Goal: Task Accomplishment & Management: Complete application form

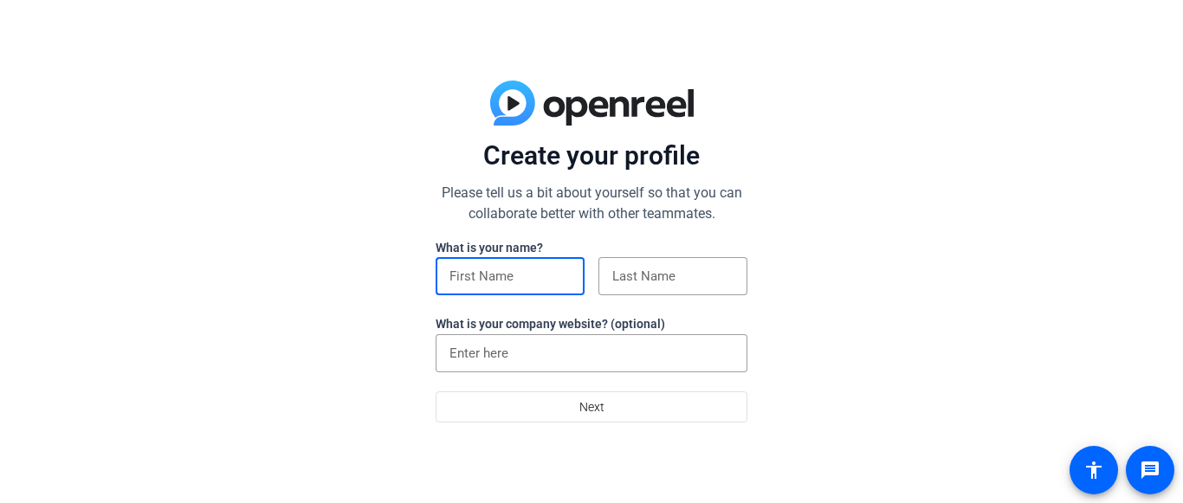
click at [483, 269] on input at bounding box center [510, 276] width 121 height 21
type input "Davion"
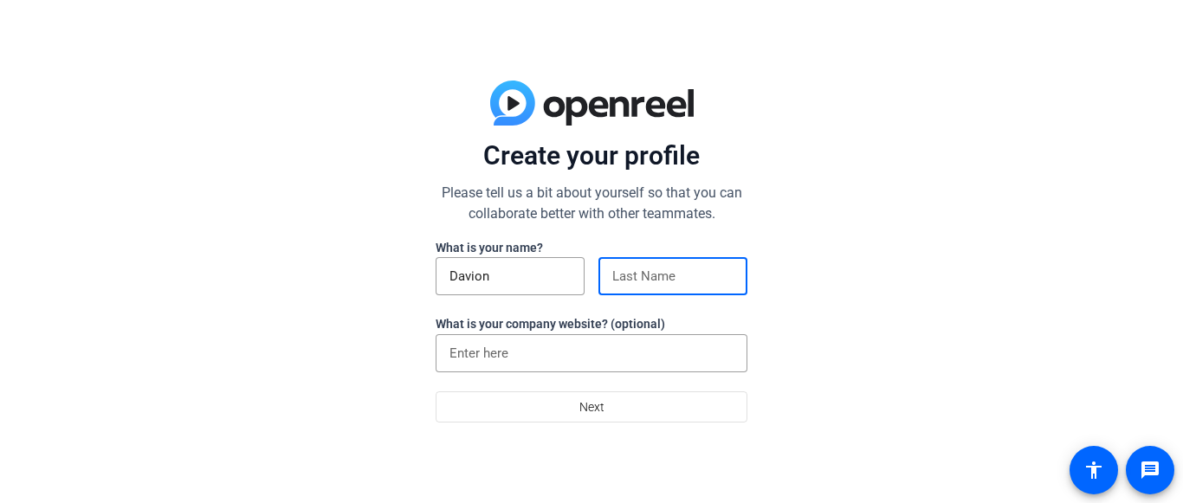
click at [620, 280] on input at bounding box center [672, 276] width 121 height 21
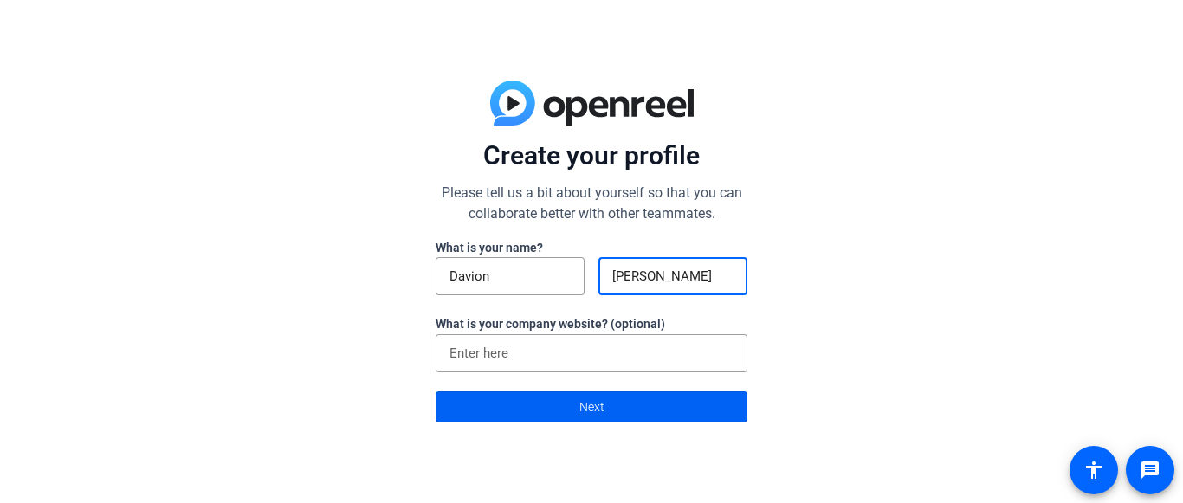
type input "[PERSON_NAME]"
click at [530, 392] on span at bounding box center [592, 407] width 310 height 42
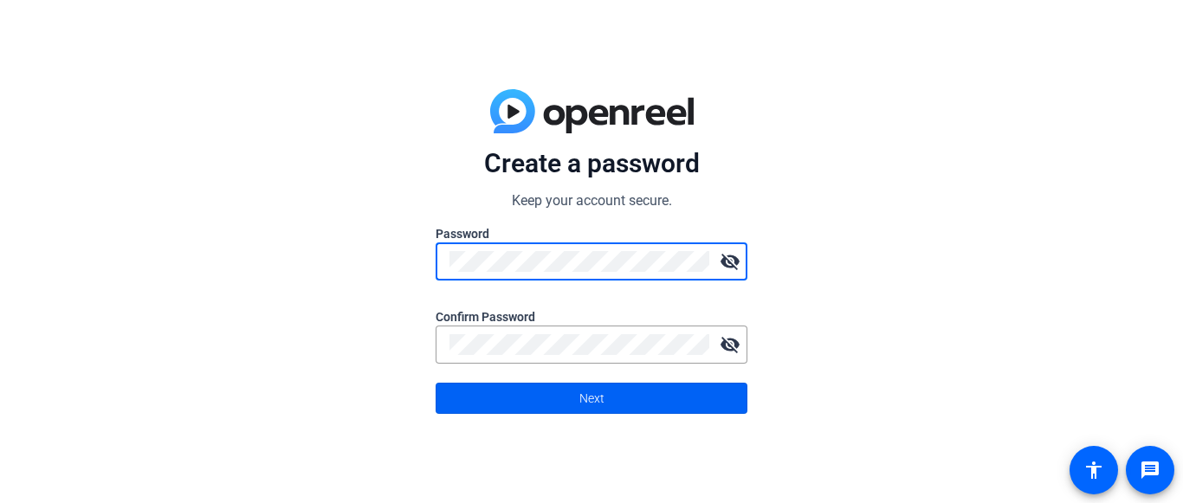
click at [536, 389] on span at bounding box center [592, 399] width 310 height 42
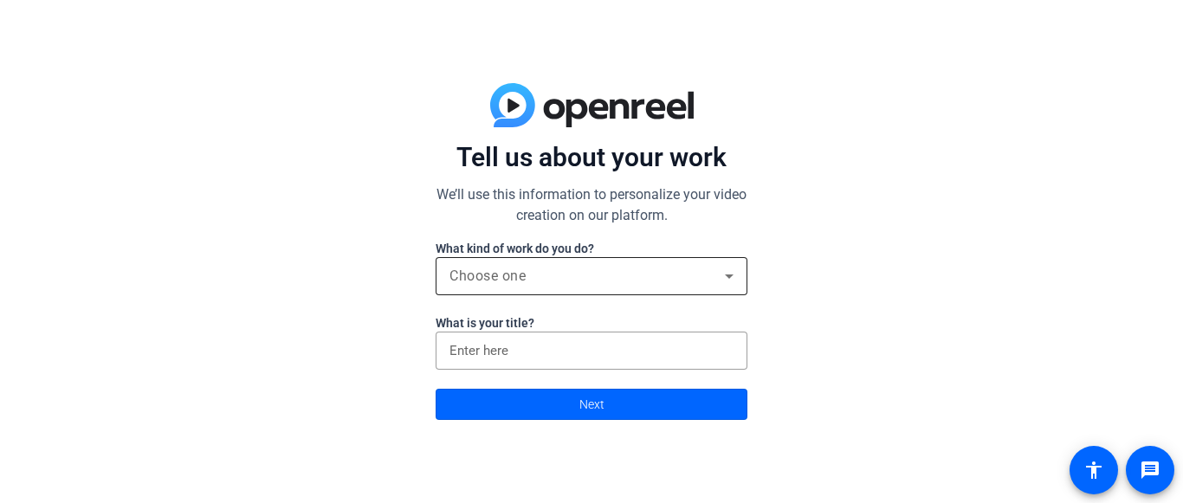
click at [532, 284] on div "Choose one" at bounding box center [587, 276] width 275 height 21
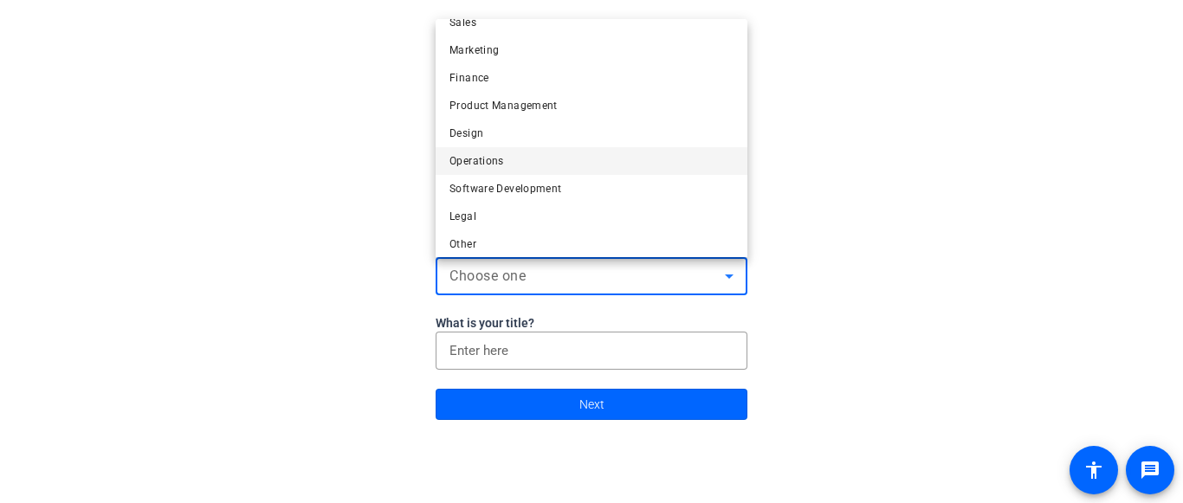
scroll to position [53, 0]
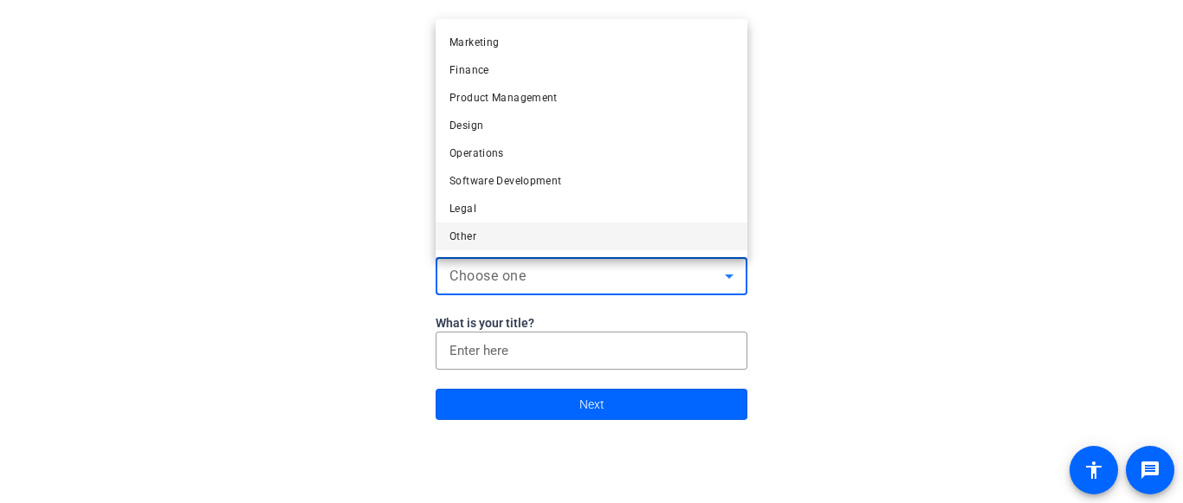
click at [484, 235] on mat-option "Other" at bounding box center [592, 237] width 312 height 28
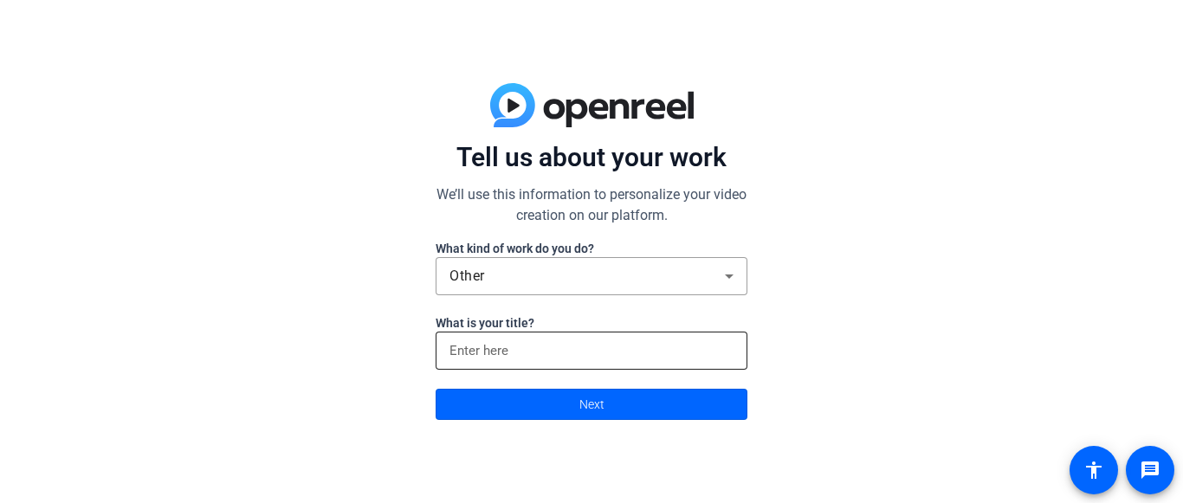
click at [489, 336] on div at bounding box center [592, 351] width 284 height 38
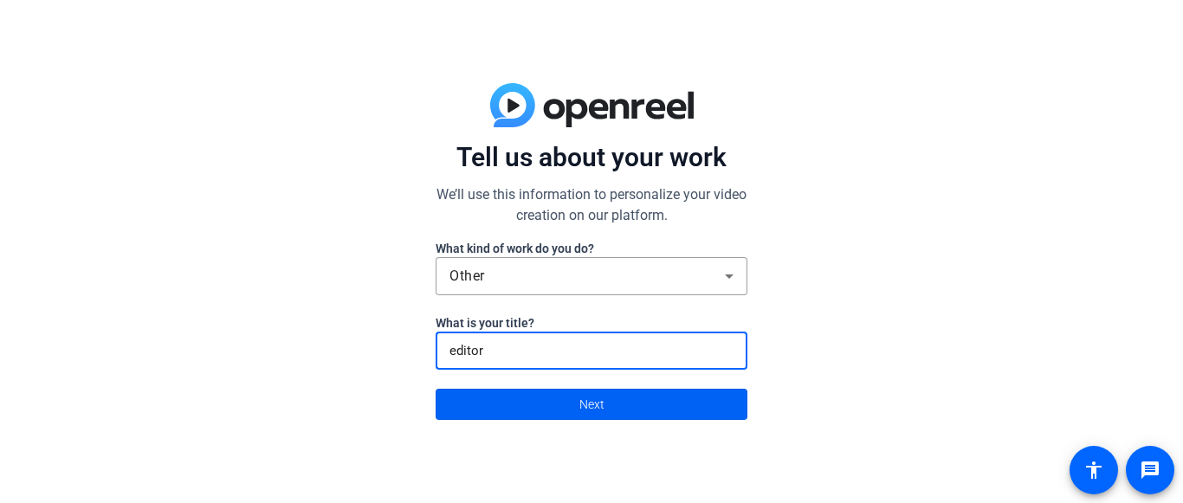
type input "editor"
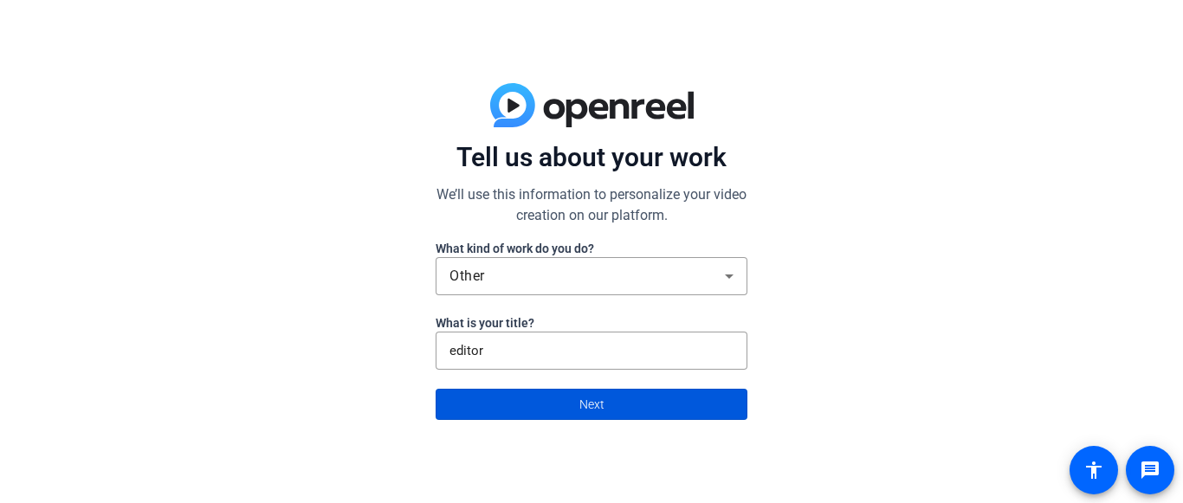
click at [483, 399] on span at bounding box center [592, 405] width 310 height 42
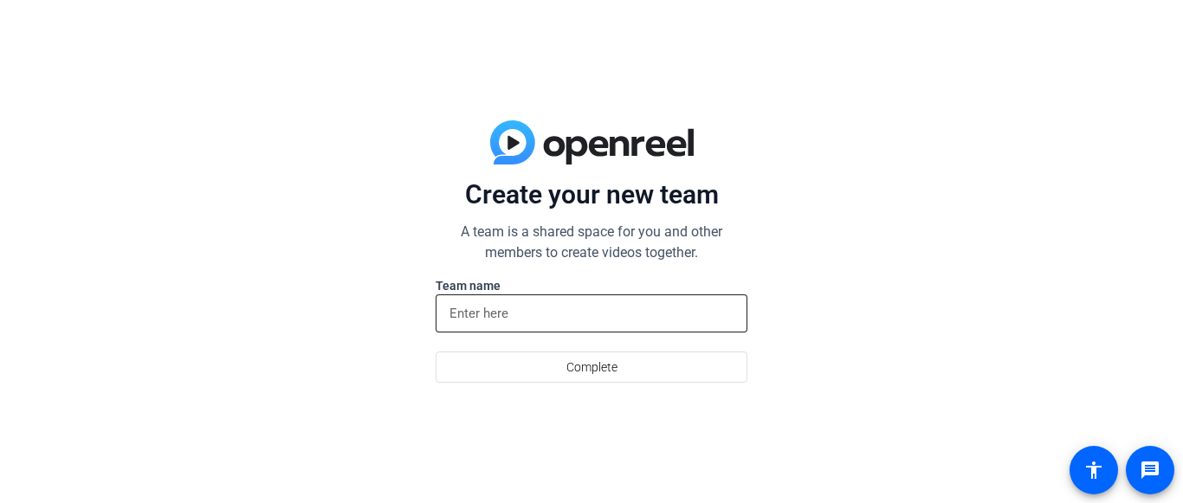
click at [489, 314] on input at bounding box center [592, 313] width 284 height 21
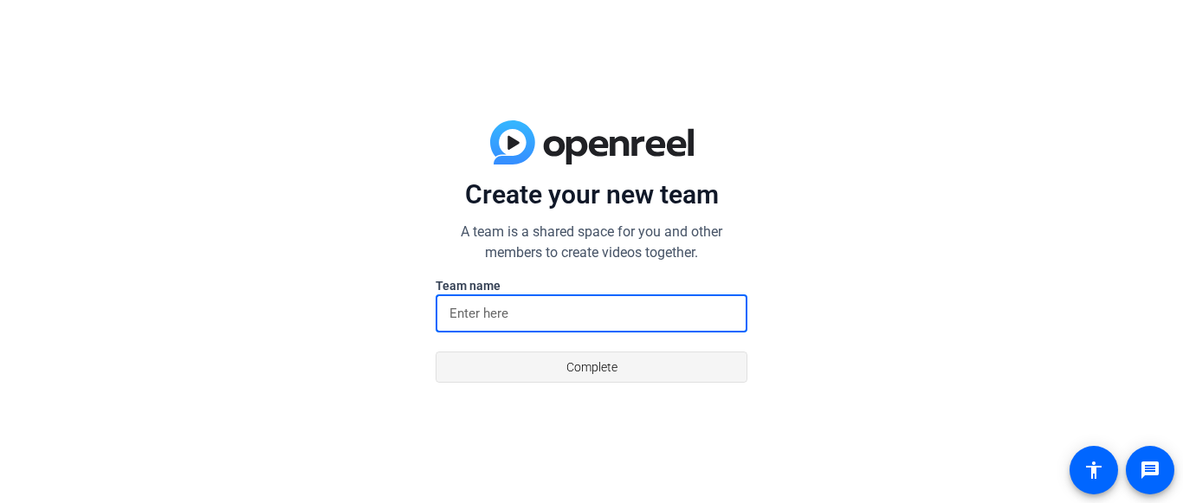
click at [538, 368] on span at bounding box center [592, 368] width 310 height 42
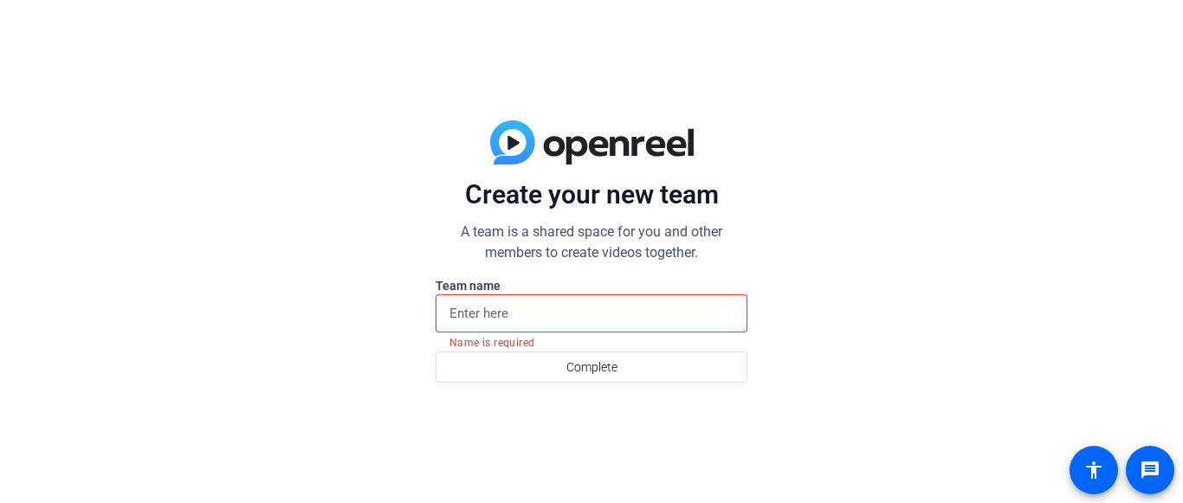
click at [501, 317] on input at bounding box center [592, 313] width 284 height 21
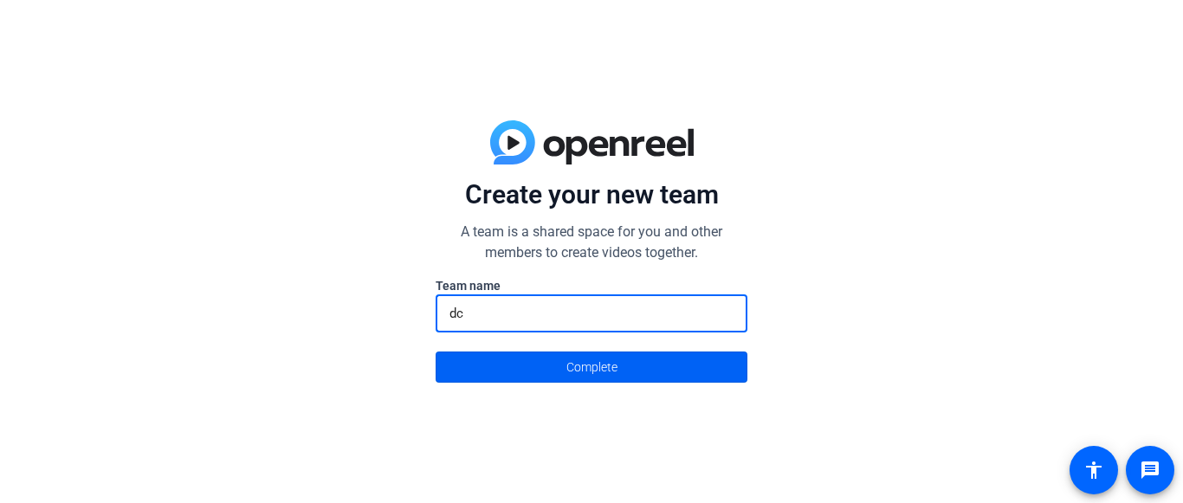
type input "dc"
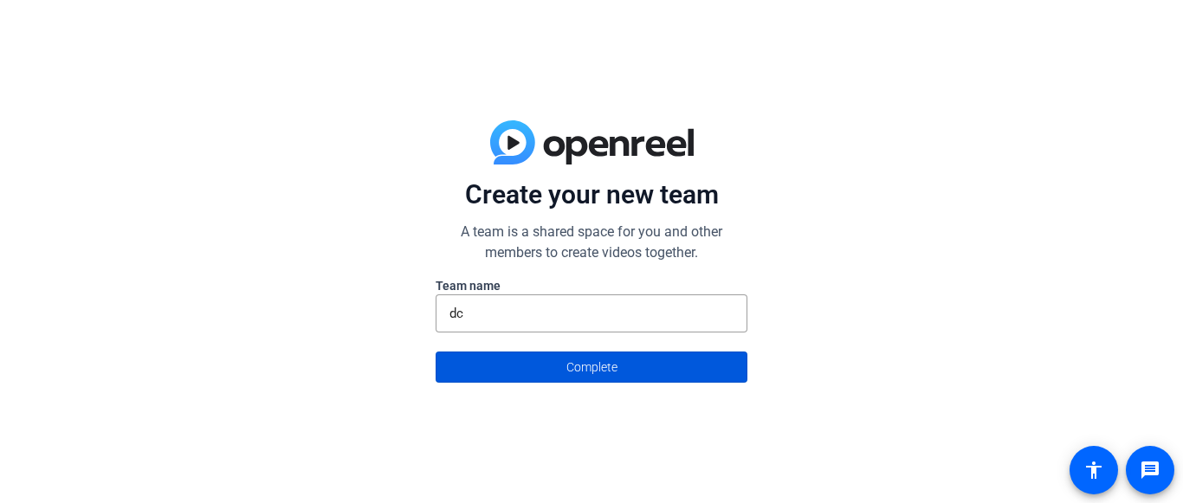
click at [501, 368] on span at bounding box center [592, 368] width 310 height 42
